Goal: Navigation & Orientation: Find specific page/section

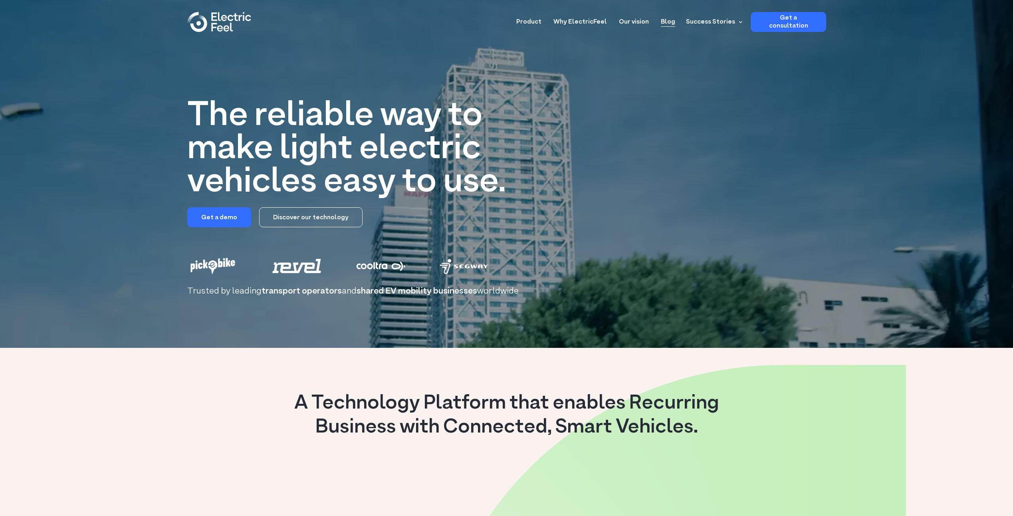
click at [669, 25] on link "Blog" at bounding box center [668, 19] width 14 height 15
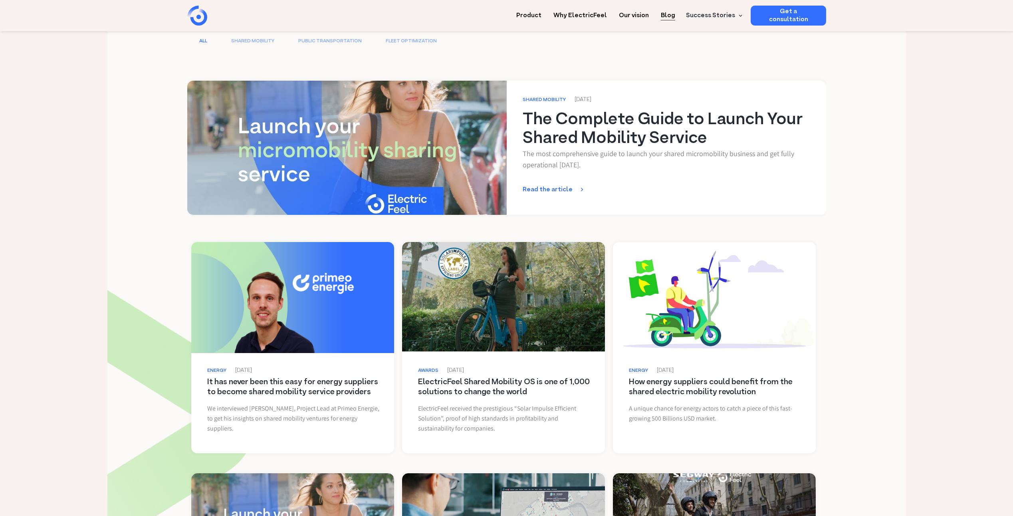
scroll to position [40, 0]
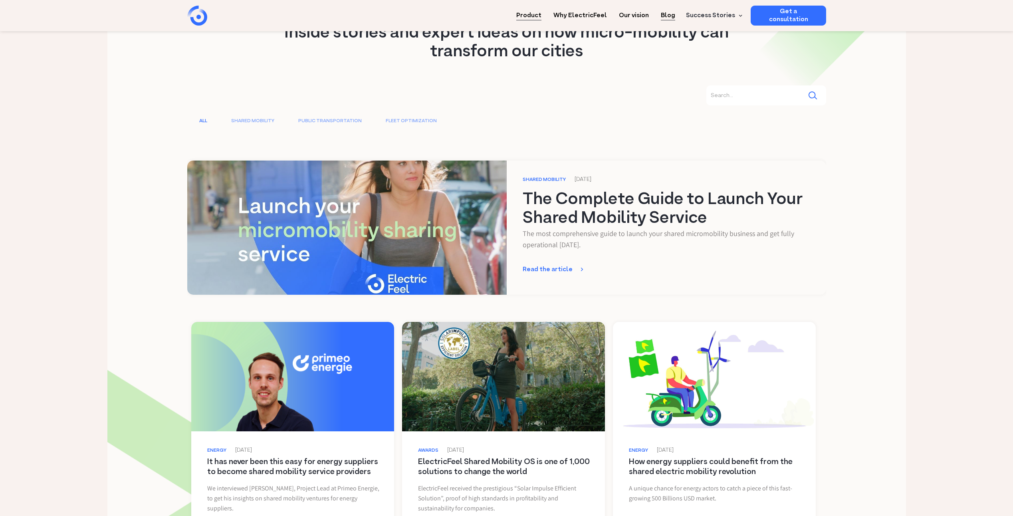
click at [530, 18] on link "Product" at bounding box center [528, 13] width 25 height 15
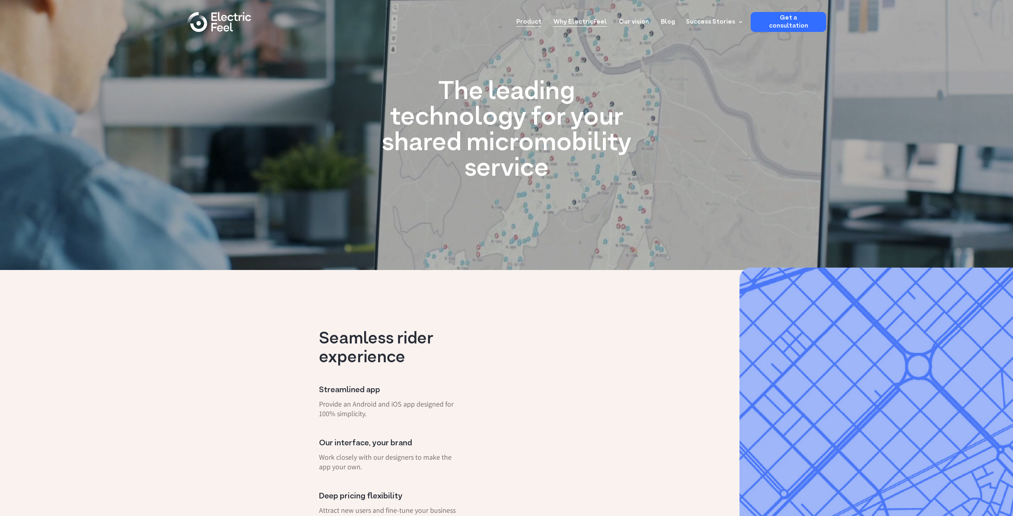
click at [596, 23] on link "Why ElectricFeel" at bounding box center [581, 19] width 54 height 15
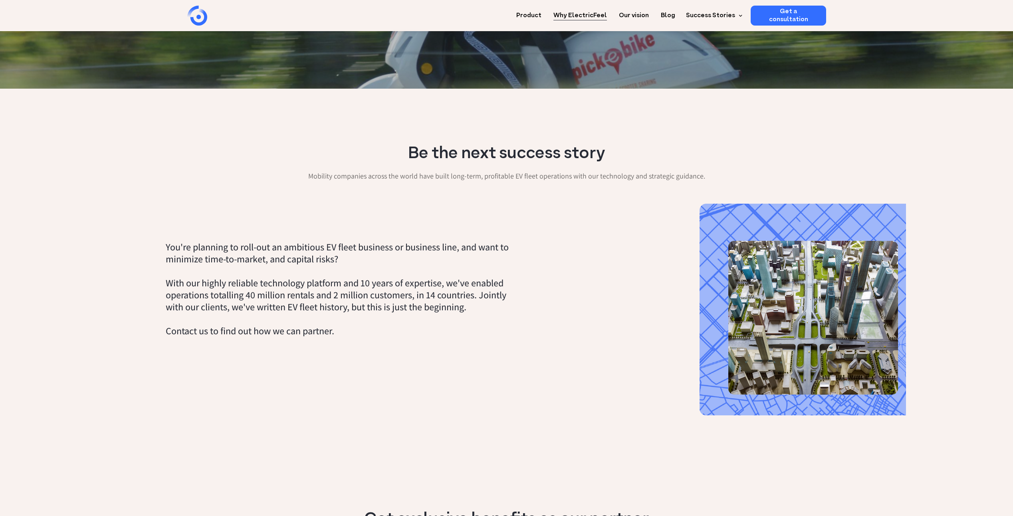
scroll to position [280, 0]
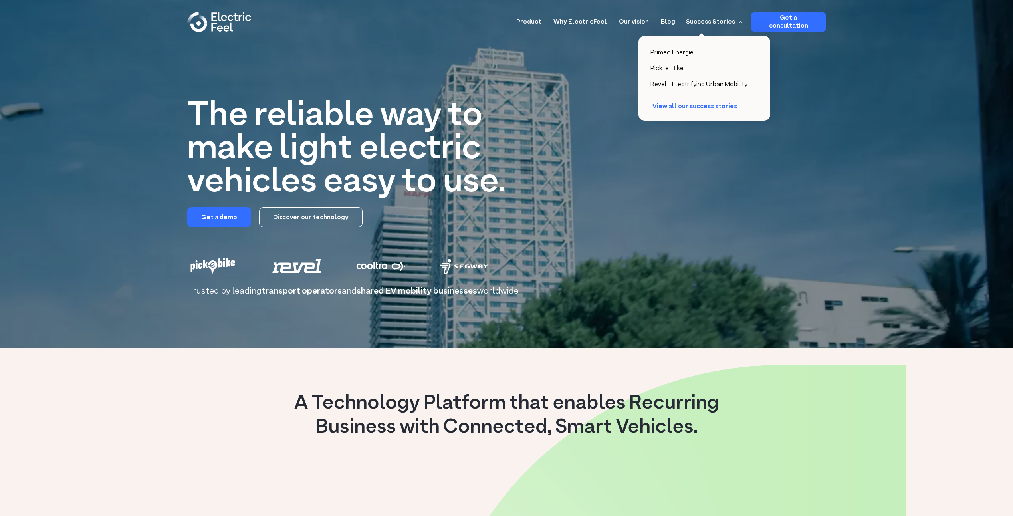
click at [691, 105] on div "View all our success stories" at bounding box center [699, 107] width 93 height 8
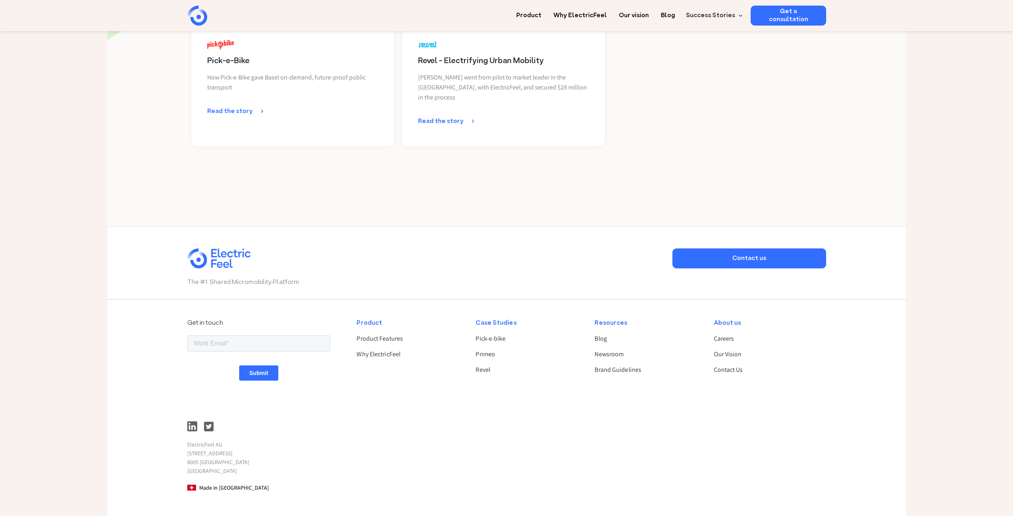
scroll to position [419, 0]
